Goal: Transaction & Acquisition: Purchase product/service

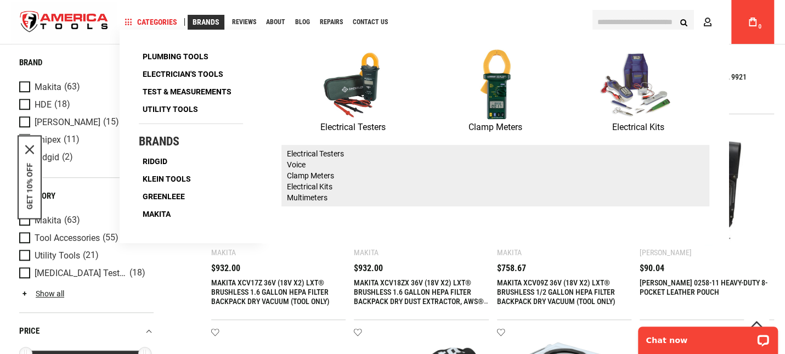
scroll to position [192, 0]
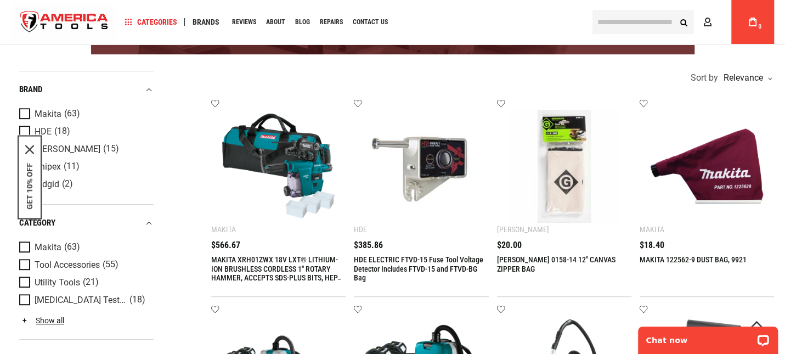
click at [635, 21] on input "text" at bounding box center [642, 22] width 101 height 24
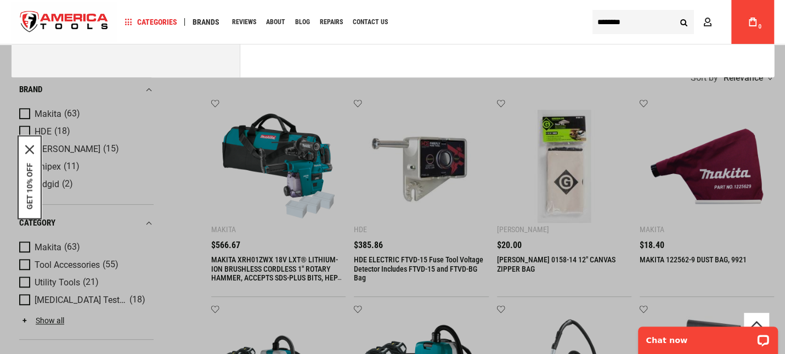
type input "********"
click at [673, 12] on button "Search" at bounding box center [683, 22] width 21 height 21
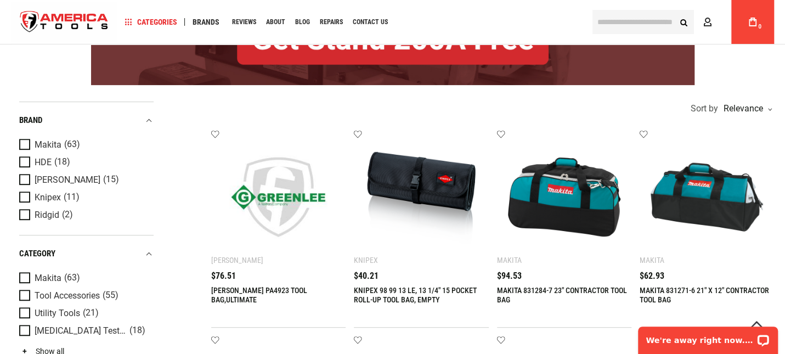
scroll to position [228, 0]
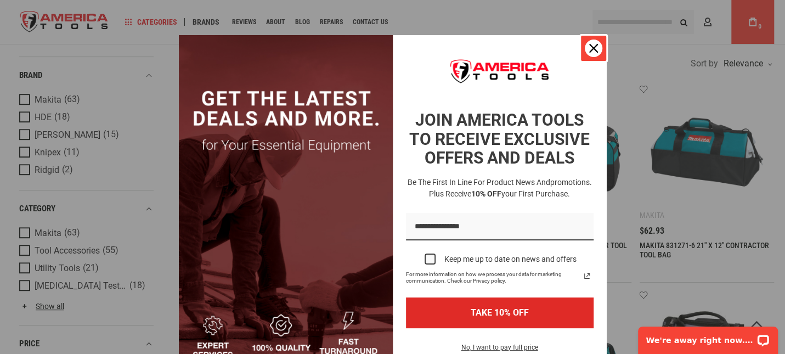
click at [585, 43] on div "Close" at bounding box center [594, 48] width 18 height 18
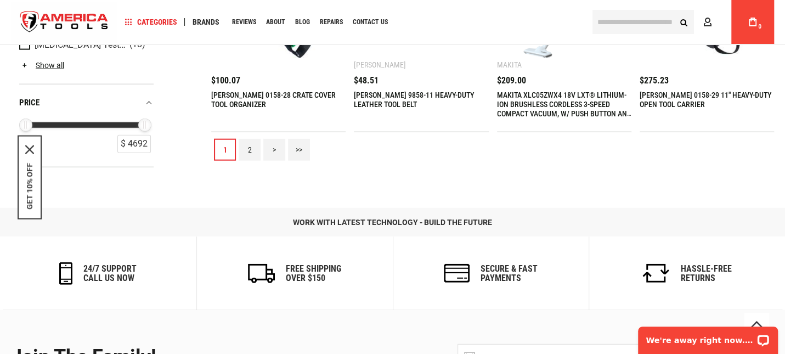
scroll to position [1371, 0]
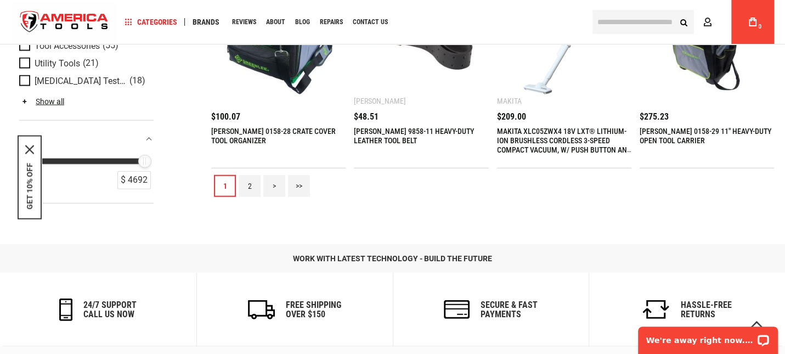
click at [248, 188] on link "2" at bounding box center [250, 186] width 22 height 22
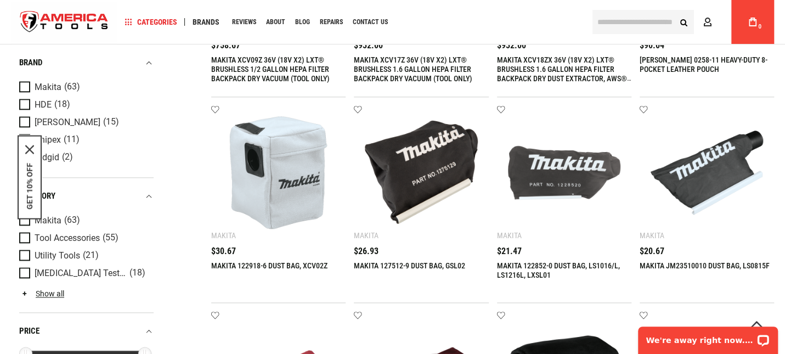
scroll to position [686, 0]
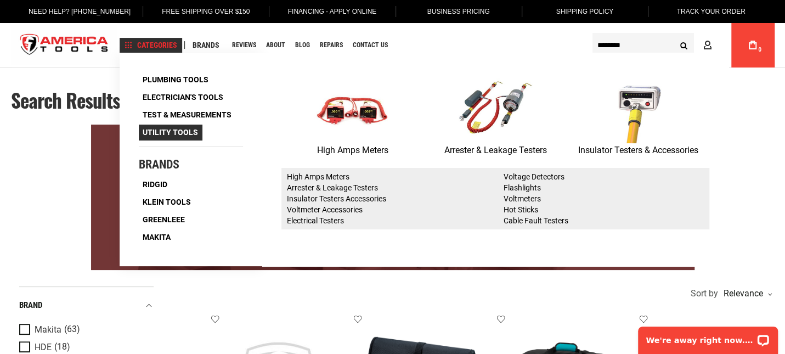
click at [198, 135] on span "Utility Tools" at bounding box center [170, 132] width 55 height 8
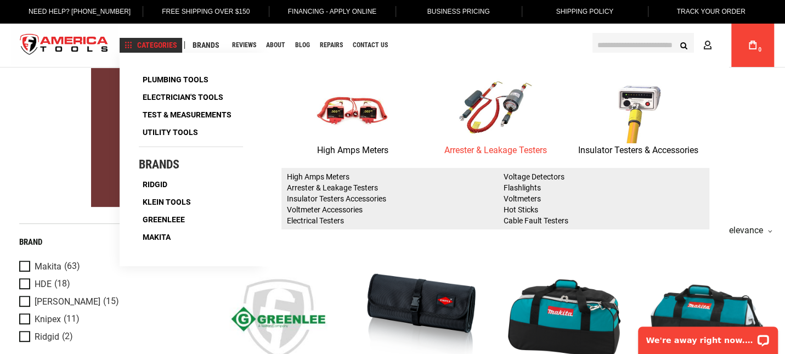
scroll to position [137, 0]
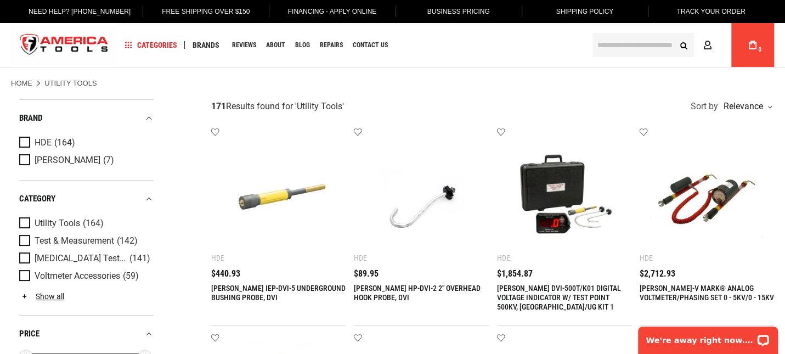
click at [629, 44] on input "text" at bounding box center [642, 45] width 101 height 24
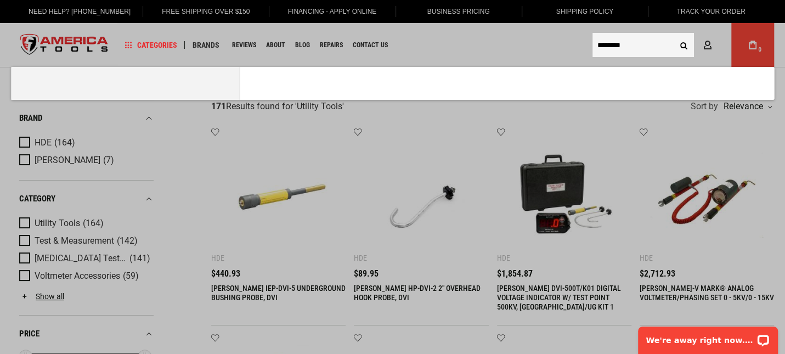
type input "********"
click at [673, 35] on button "Search" at bounding box center [683, 45] width 21 height 21
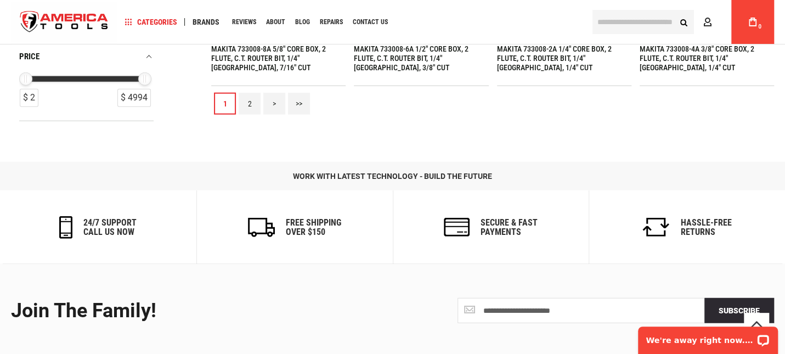
scroll to position [1508, 0]
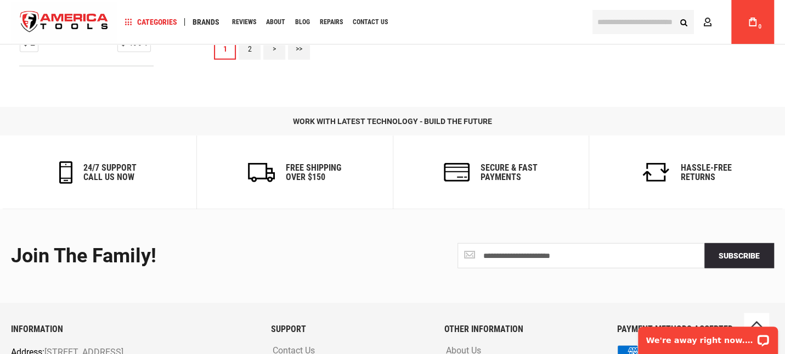
click at [252, 52] on link "2" at bounding box center [250, 49] width 22 height 22
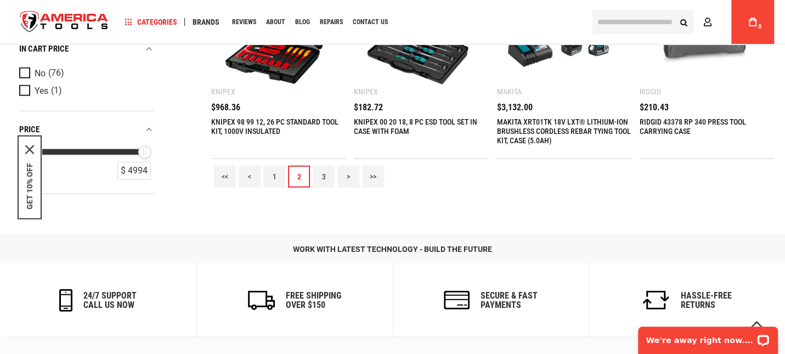
scroll to position [1462, 0]
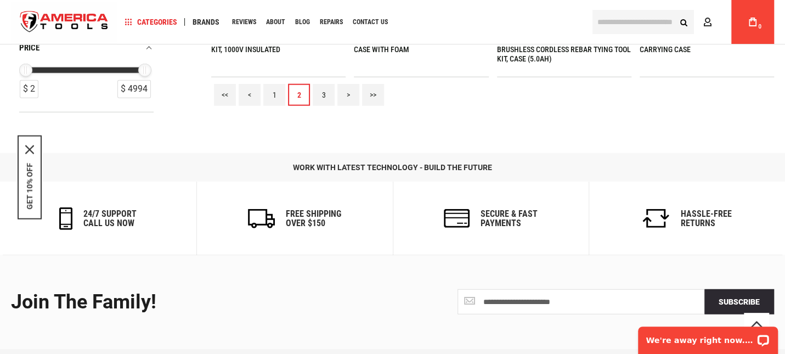
click at [626, 20] on input "text" at bounding box center [642, 22] width 101 height 24
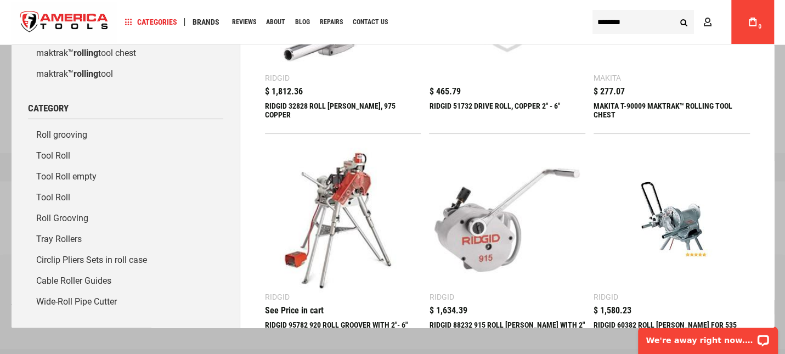
scroll to position [0, 0]
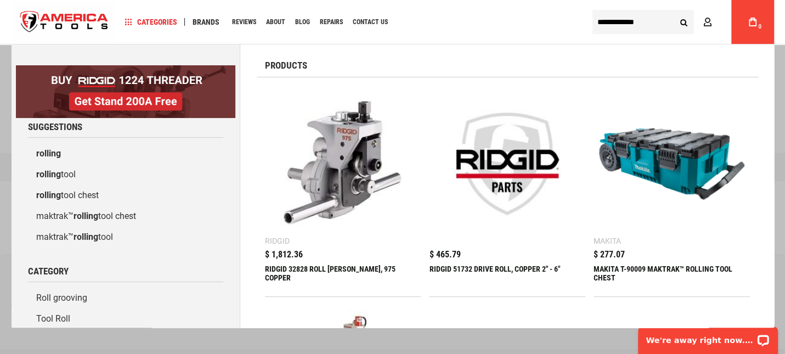
type input "**********"
click at [673, 12] on button "Search" at bounding box center [683, 22] width 21 height 21
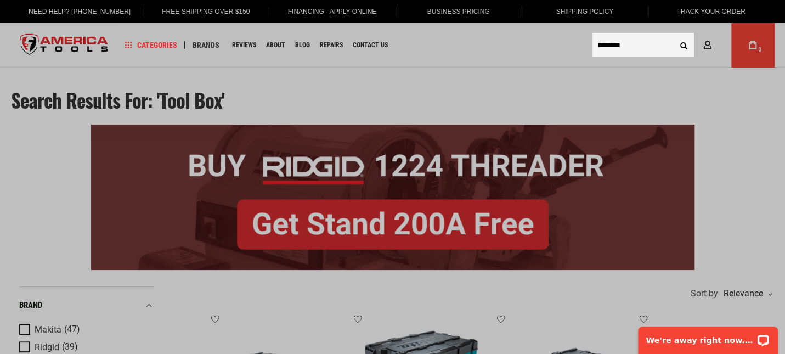
click at [625, 47] on input "********" at bounding box center [642, 45] width 101 height 24
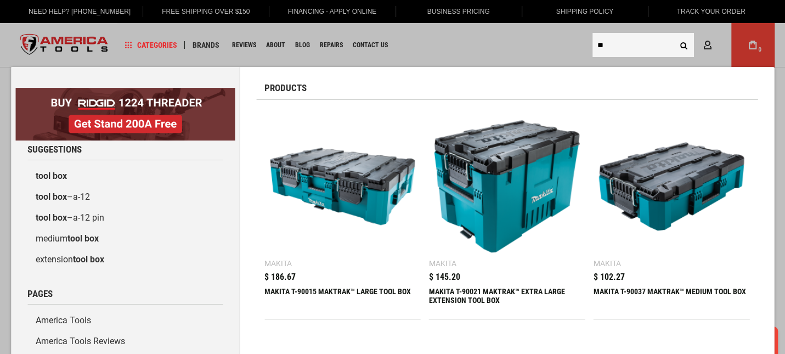
type input "*"
type input "*******"
click at [673, 35] on button "Search" at bounding box center [683, 45] width 21 height 21
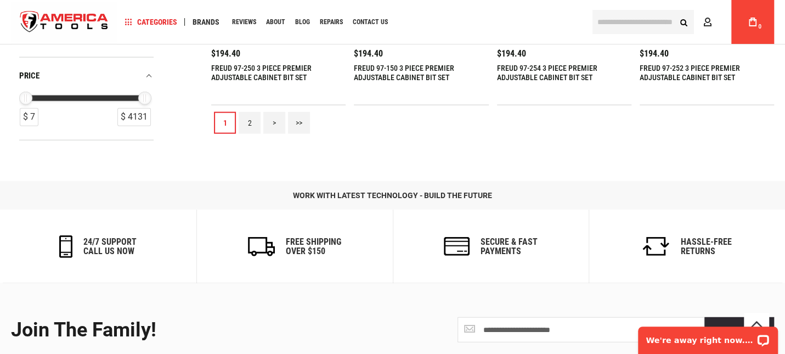
scroll to position [1325, 0]
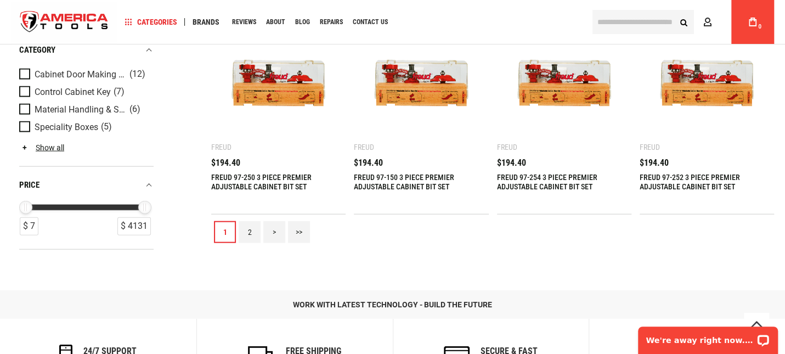
click at [247, 222] on link "2" at bounding box center [250, 232] width 22 height 22
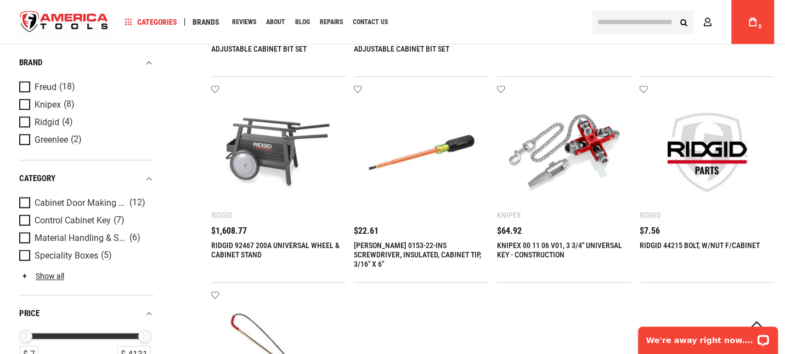
scroll to position [868, 0]
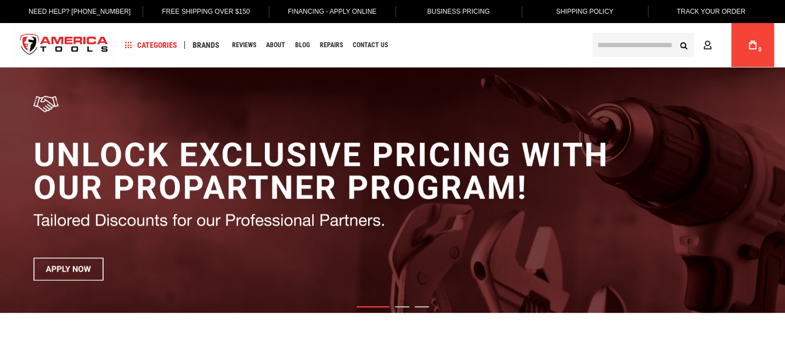
click at [630, 44] on input "text" at bounding box center [642, 45] width 101 height 24
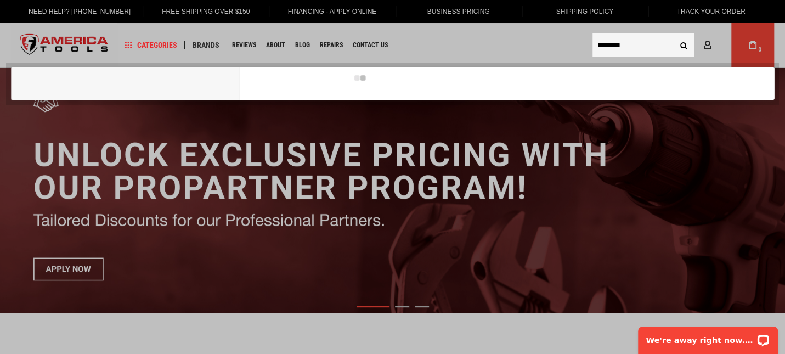
type input "********"
click at [673, 35] on button "Search" at bounding box center [683, 45] width 21 height 21
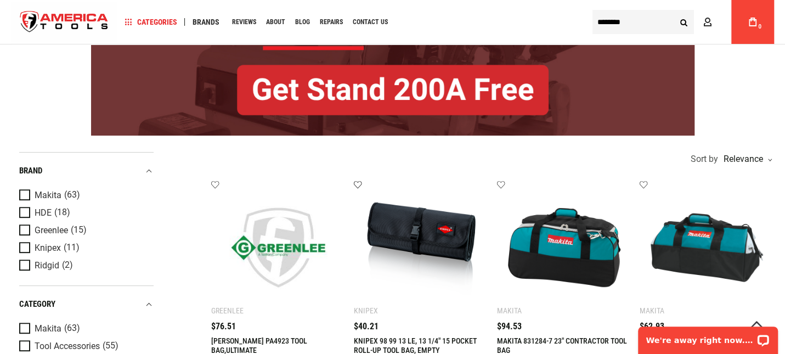
scroll to position [137, 0]
